Goal: Information Seeking & Learning: Learn about a topic

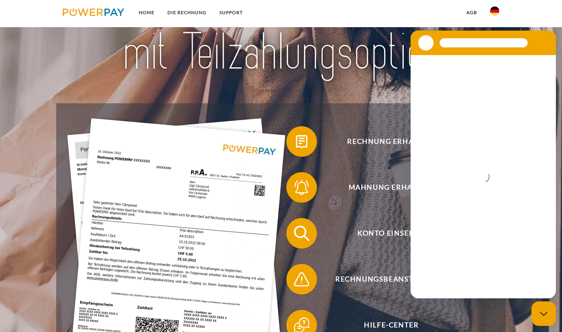
scroll to position [76, 0]
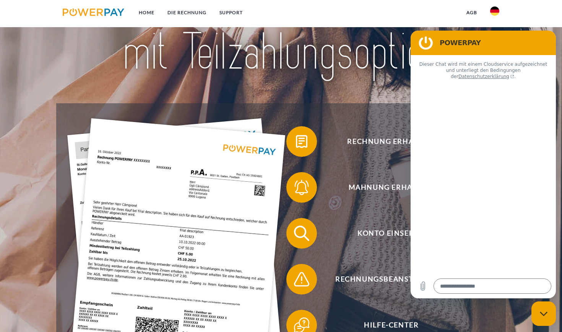
type textarea "*"
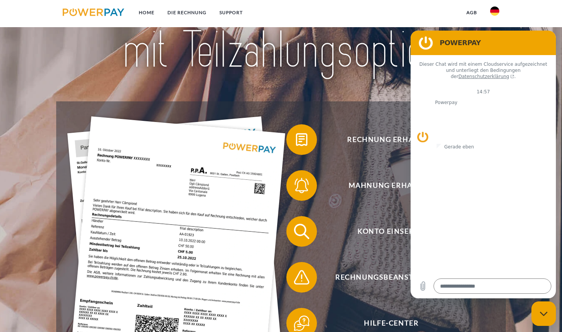
scroll to position [78, 0]
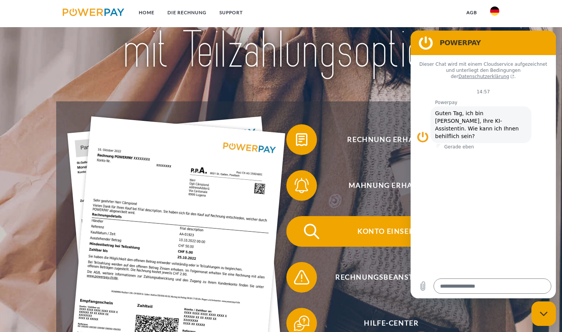
click at [379, 227] on span "Konto einsehen" at bounding box center [391, 231] width 187 height 31
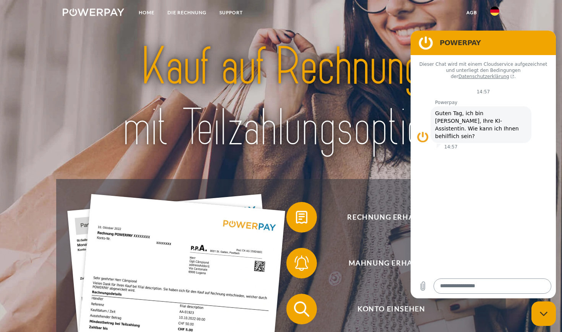
click at [455, 284] on textarea at bounding box center [493, 285] width 118 height 15
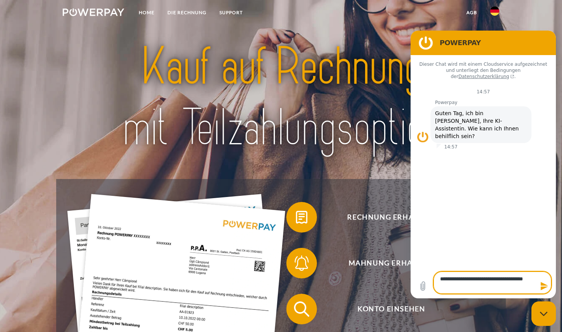
type textarea "**********"
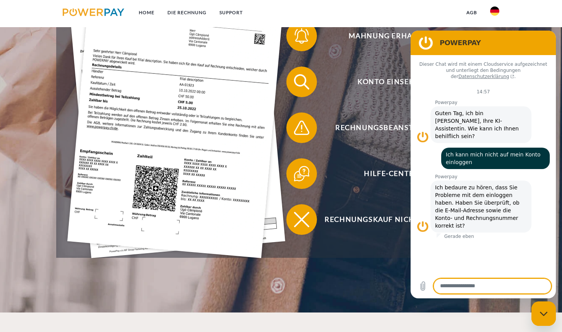
scroll to position [228, 0]
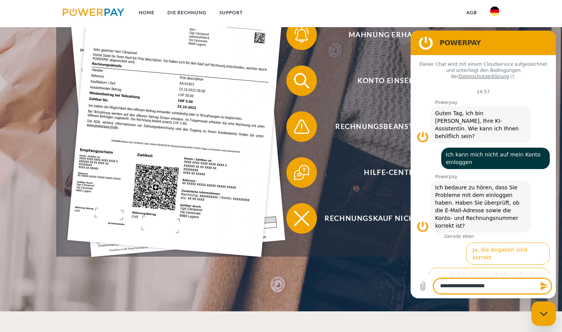
click at [475, 297] on div "**********" at bounding box center [483, 286] width 145 height 24
click at [504, 288] on textarea "**********" at bounding box center [493, 285] width 118 height 15
type textarea "**********"
click at [543, 288] on icon "Nachricht senden" at bounding box center [544, 286] width 7 height 8
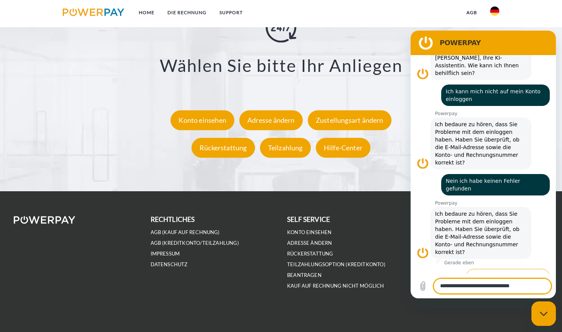
scroll to position [1415, 0]
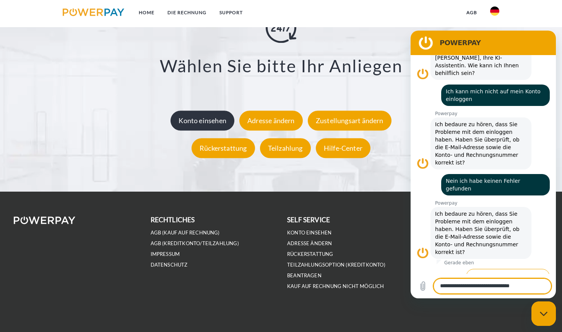
click at [191, 118] on div "Konto einsehen" at bounding box center [203, 120] width 64 height 20
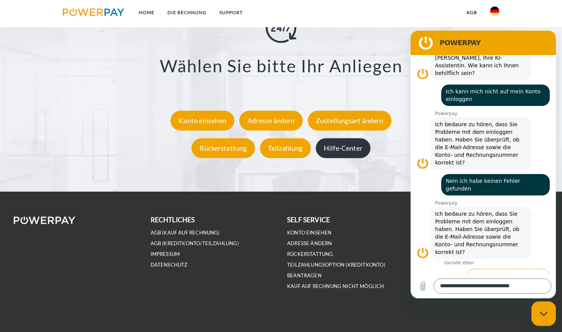
click at [333, 145] on div "Hilfe-Center" at bounding box center [343, 148] width 55 height 20
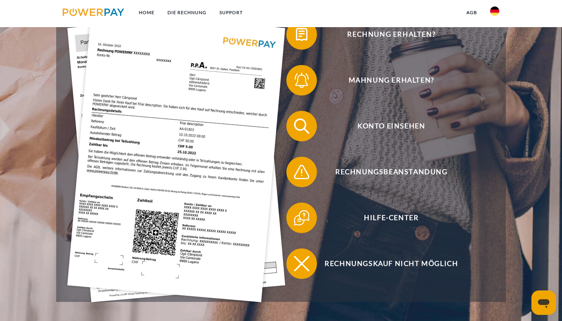
scroll to position [184, 0]
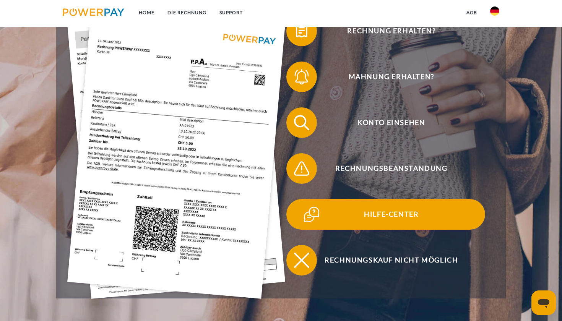
click at [401, 213] on span "Hilfe-Center" at bounding box center [391, 214] width 187 height 31
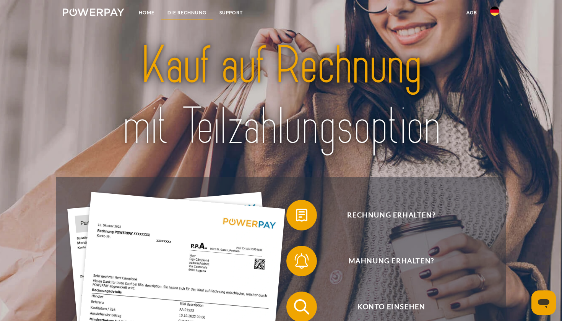
click at [190, 11] on link "DIE RECHNUNG" at bounding box center [187, 13] width 52 height 14
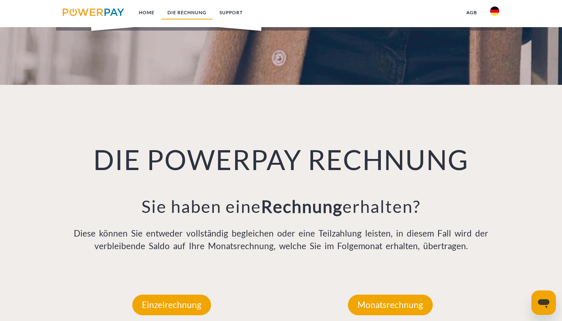
scroll to position [537, 0]
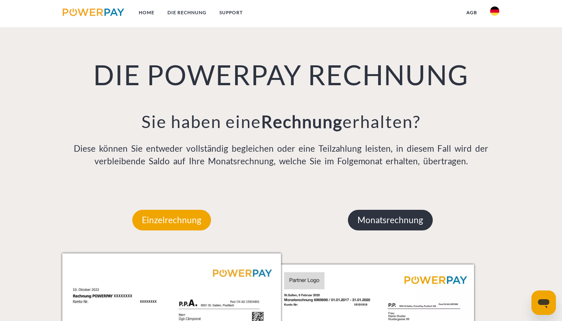
click at [367, 220] on p "Monatsrechnung" at bounding box center [390, 220] width 85 height 21
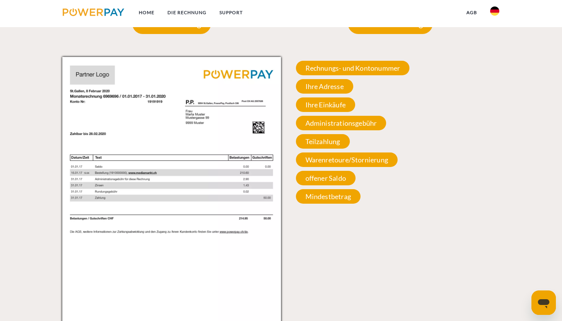
scroll to position [720, 0]
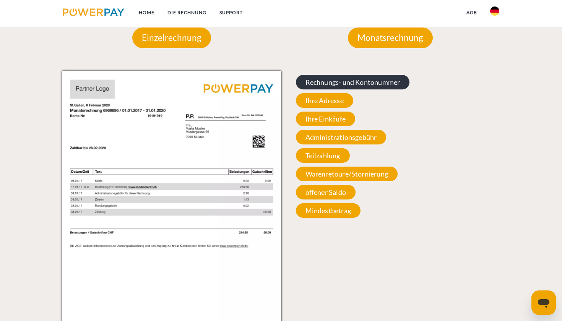
click at [381, 82] on span "Rechnungs- und Kontonummer" at bounding box center [353, 82] width 114 height 15
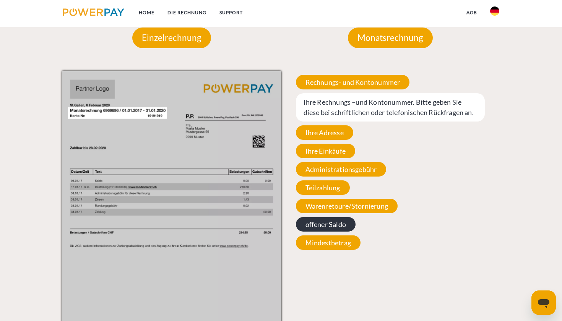
click at [339, 223] on span "offener Saldo" at bounding box center [326, 224] width 60 height 15
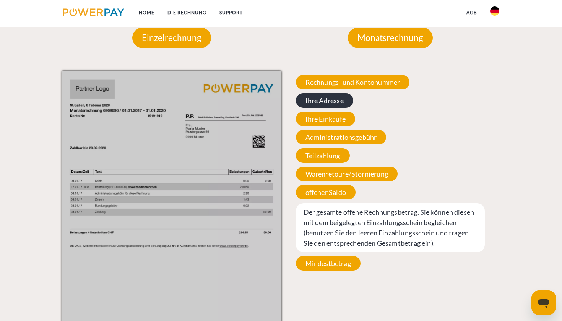
click at [332, 99] on span "Ihre Adresse" at bounding box center [324, 100] width 57 height 15
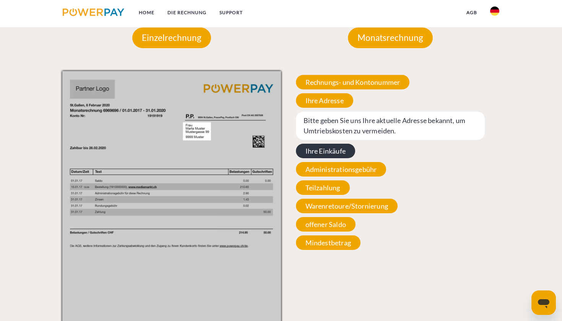
click at [325, 149] on span "Ihre Einkäufe" at bounding box center [325, 151] width 59 height 15
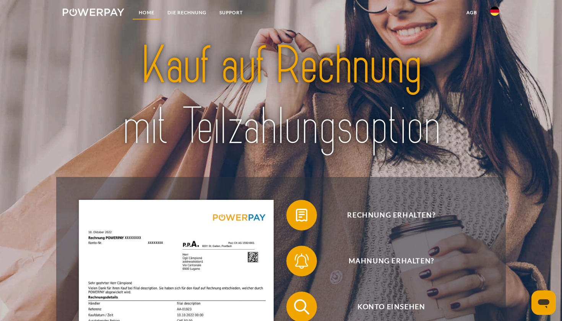
scroll to position [0, 0]
click at [147, 10] on link "Home" at bounding box center [146, 13] width 29 height 14
click at [229, 9] on link "SUPPORT" at bounding box center [231, 13] width 36 height 14
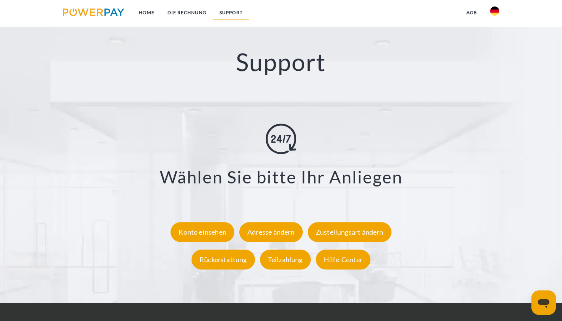
scroll to position [1309, 0]
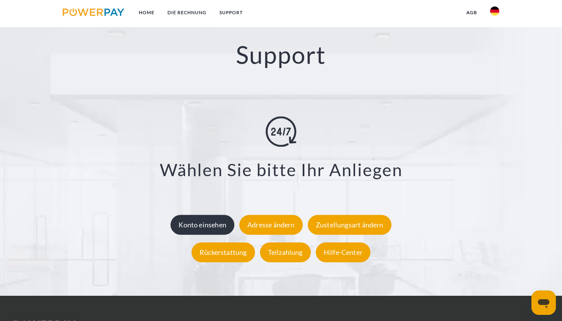
click at [201, 226] on div "Konto einsehen" at bounding box center [203, 225] width 64 height 20
